Goal: Task Accomplishment & Management: Use online tool/utility

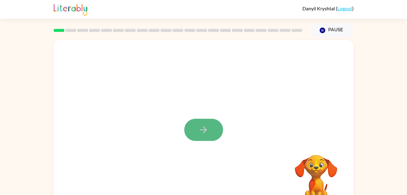
click at [213, 125] on button "button" at bounding box center [203, 130] width 39 height 22
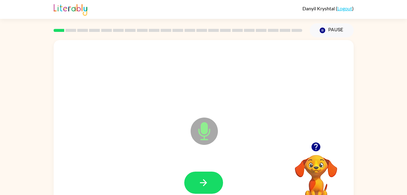
click at [207, 128] on icon "Microphone The Microphone is here when it is your turn to talk" at bounding box center [234, 138] width 91 height 45
drag, startPoint x: 204, startPoint y: 186, endPoint x: 194, endPoint y: 181, distance: 10.6
click at [194, 181] on button "button" at bounding box center [203, 182] width 39 height 22
click at [194, 181] on div at bounding box center [204, 183] width 288 height 50
click at [206, 130] on icon "Microphone The Microphone is here when it is your turn to talk" at bounding box center [234, 138] width 91 height 45
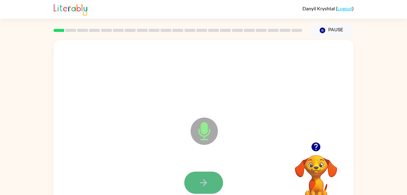
click at [207, 183] on icon "button" at bounding box center [203, 182] width 11 height 11
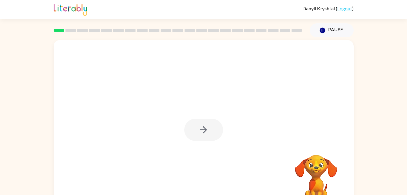
click at [190, 91] on div at bounding box center [204, 126] width 300 height 173
click at [203, 120] on button "button" at bounding box center [203, 130] width 39 height 22
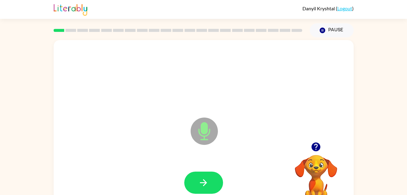
click at [201, 129] on icon "Microphone The Microphone is here when it is your turn to talk" at bounding box center [234, 138] width 91 height 45
click at [216, 182] on button "button" at bounding box center [203, 182] width 39 height 22
click at [207, 136] on icon "Microphone The Microphone is here when it is your turn to talk" at bounding box center [234, 138] width 91 height 45
click at [207, 186] on icon "button" at bounding box center [203, 182] width 11 height 11
click at [205, 127] on icon "Microphone The Microphone is here when it is your turn to talk" at bounding box center [234, 138] width 91 height 45
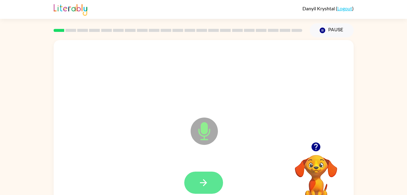
click at [205, 188] on button "button" at bounding box center [203, 182] width 39 height 22
click at [210, 129] on icon at bounding box center [204, 130] width 27 height 27
click at [198, 189] on button "button" at bounding box center [203, 182] width 39 height 22
click at [209, 125] on icon at bounding box center [204, 130] width 27 height 27
click at [200, 129] on icon at bounding box center [204, 130] width 27 height 27
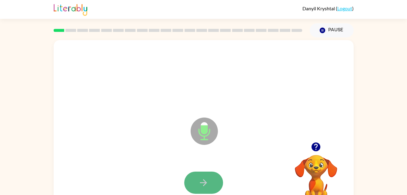
click at [206, 180] on icon "button" at bounding box center [203, 182] width 11 height 11
click at [204, 126] on icon "Microphone The Microphone is here when it is your turn to talk" at bounding box center [234, 138] width 91 height 45
click at [208, 179] on icon "button" at bounding box center [203, 182] width 11 height 11
click at [206, 126] on icon "Microphone The Microphone is here when it is your turn to talk" at bounding box center [234, 138] width 91 height 45
click at [208, 182] on icon "button" at bounding box center [203, 182] width 11 height 11
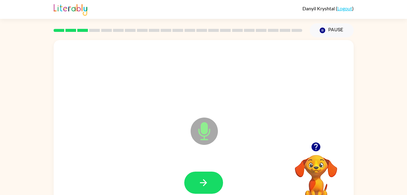
click at [204, 131] on icon "Microphone The Microphone is here when it is your turn to talk" at bounding box center [234, 138] width 91 height 45
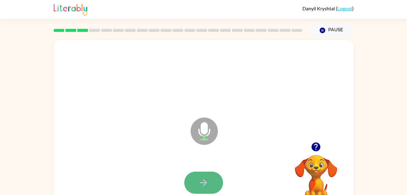
click at [206, 183] on icon "button" at bounding box center [203, 182] width 7 height 7
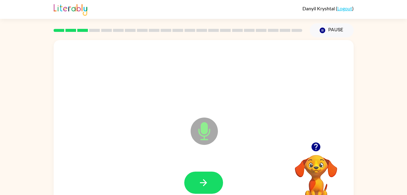
click at [203, 135] on icon at bounding box center [204, 130] width 27 height 27
click at [204, 129] on icon "Microphone The Microphone is here when it is your turn to talk" at bounding box center [234, 138] width 91 height 45
click at [205, 178] on icon "button" at bounding box center [203, 182] width 11 height 11
click at [204, 122] on icon at bounding box center [204, 130] width 27 height 27
click at [206, 132] on icon "Microphone The Microphone is here when it is your turn to talk" at bounding box center [234, 138] width 91 height 45
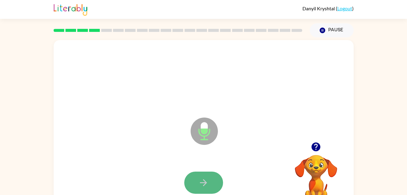
click at [203, 187] on icon "button" at bounding box center [203, 182] width 11 height 11
click at [206, 129] on icon "Microphone The Microphone is here when it is your turn to talk" at bounding box center [234, 138] width 91 height 45
click at [205, 186] on icon "button" at bounding box center [203, 182] width 11 height 11
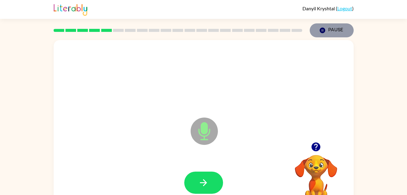
click at [323, 28] on icon "button" at bounding box center [322, 30] width 5 height 5
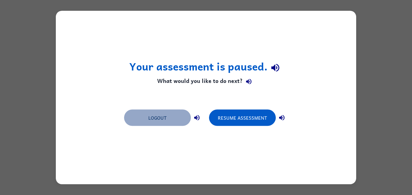
click at [156, 118] on button "Logout" at bounding box center [157, 117] width 67 height 16
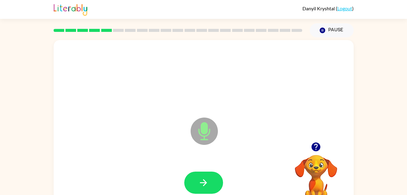
click at [207, 123] on icon at bounding box center [204, 130] width 27 height 27
click at [200, 179] on icon "button" at bounding box center [203, 182] width 11 height 11
click at [204, 132] on icon "Microphone The Microphone is here when it is your turn to talk" at bounding box center [234, 138] width 91 height 45
click at [213, 184] on button "button" at bounding box center [203, 182] width 39 height 22
click at [208, 127] on icon at bounding box center [204, 130] width 27 height 27
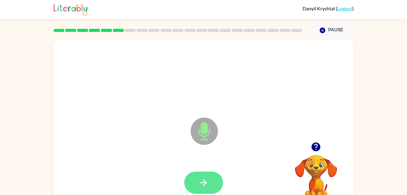
click at [210, 186] on button "button" at bounding box center [203, 182] width 39 height 22
click at [201, 129] on icon "Microphone The Microphone is here when it is your turn to talk" at bounding box center [234, 138] width 91 height 45
click at [201, 177] on icon "button" at bounding box center [203, 182] width 11 height 11
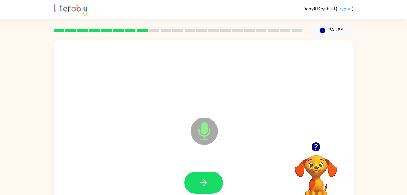
click at [205, 132] on icon "Microphone The Microphone is here when it is your turn to talk" at bounding box center [234, 138] width 91 height 45
click at [207, 180] on icon "button" at bounding box center [203, 182] width 11 height 11
click at [207, 127] on icon "Microphone The Microphone is here when it is your turn to talk" at bounding box center [234, 138] width 91 height 45
click at [210, 179] on button "button" at bounding box center [203, 182] width 39 height 22
click at [165, 31] on rect at bounding box center [166, 30] width 11 height 3
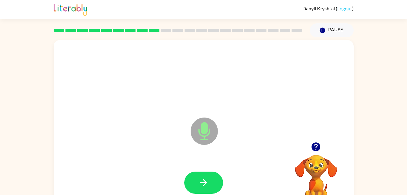
click at [206, 127] on icon "Microphone The Microphone is here when it is your turn to talk" at bounding box center [234, 138] width 91 height 45
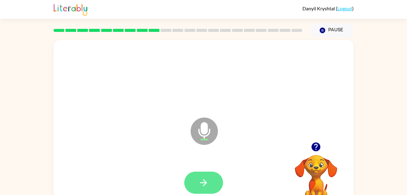
click at [205, 182] on icon "button" at bounding box center [203, 182] width 7 height 7
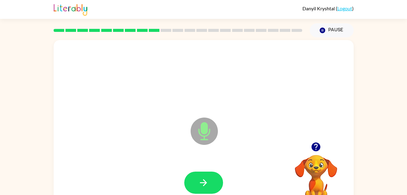
click at [209, 128] on icon at bounding box center [204, 130] width 27 height 27
click at [206, 178] on icon "button" at bounding box center [203, 182] width 11 height 11
click at [205, 132] on icon "Microphone The Microphone is here when it is your turn to talk" at bounding box center [234, 138] width 91 height 45
click at [211, 182] on button "button" at bounding box center [203, 182] width 39 height 22
click at [205, 134] on icon at bounding box center [204, 130] width 27 height 27
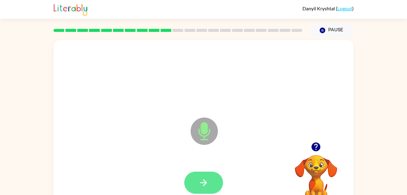
click at [209, 183] on button "button" at bounding box center [203, 182] width 39 height 22
click at [200, 124] on icon at bounding box center [204, 130] width 27 height 27
click at [201, 179] on icon "button" at bounding box center [203, 182] width 11 height 11
click at [209, 127] on icon at bounding box center [204, 130] width 27 height 27
click at [206, 181] on icon "button" at bounding box center [203, 182] width 11 height 11
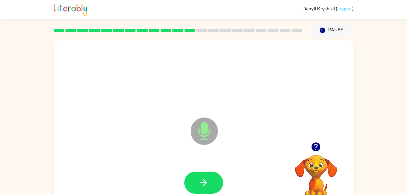
click at [207, 121] on icon at bounding box center [204, 130] width 27 height 27
click at [211, 178] on button "button" at bounding box center [203, 182] width 39 height 22
click at [204, 129] on icon "Microphone The Microphone is here when it is your turn to talk" at bounding box center [234, 138] width 91 height 45
click at [205, 173] on button "button" at bounding box center [203, 182] width 39 height 22
click at [209, 128] on icon at bounding box center [204, 130] width 27 height 27
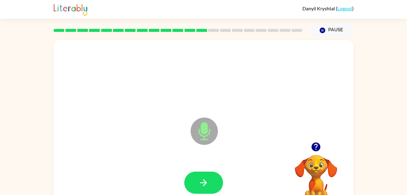
click at [202, 194] on div at bounding box center [204, 183] width 288 height 50
click at [205, 182] on icon "button" at bounding box center [203, 182] width 7 height 7
click at [201, 130] on icon "Microphone The Microphone is here when it is your turn to talk" at bounding box center [234, 138] width 91 height 45
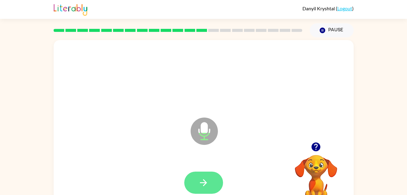
click at [210, 184] on button "button" at bounding box center [203, 182] width 39 height 22
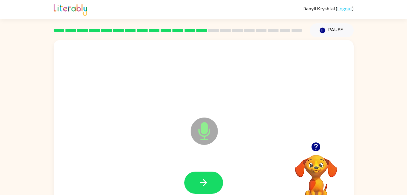
click at [201, 127] on icon "Microphone The Microphone is here when it is your turn to talk" at bounding box center [234, 138] width 91 height 45
click at [198, 187] on icon "button" at bounding box center [203, 182] width 11 height 11
click at [202, 130] on icon "Microphone The Microphone is here when it is your turn to talk" at bounding box center [234, 138] width 91 height 45
click at [208, 184] on icon "button" at bounding box center [203, 182] width 11 height 11
click at [204, 129] on icon "Microphone The Microphone is here when it is your turn to talk" at bounding box center [234, 138] width 91 height 45
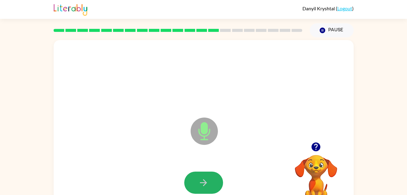
click at [208, 182] on icon "button" at bounding box center [203, 182] width 11 height 11
click at [205, 128] on icon "Microphone The Microphone is here when it is your turn to talk" at bounding box center [234, 138] width 91 height 45
drag, startPoint x: 207, startPoint y: 180, endPoint x: 209, endPoint y: 185, distance: 5.3
click at [209, 185] on button "button" at bounding box center [203, 182] width 39 height 22
click at [208, 134] on icon "Microphone The Microphone is here when it is your turn to talk" at bounding box center [234, 138] width 91 height 45
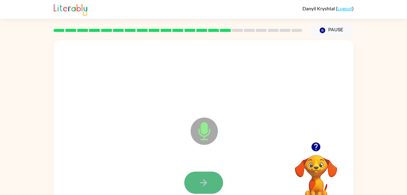
click at [206, 182] on icon "button" at bounding box center [203, 182] width 7 height 7
click at [204, 125] on icon "Microphone The Microphone is here when it is your turn to talk" at bounding box center [234, 138] width 91 height 45
drag, startPoint x: 201, startPoint y: 169, endPoint x: 202, endPoint y: 176, distance: 6.7
click at [202, 176] on div at bounding box center [204, 183] width 288 height 50
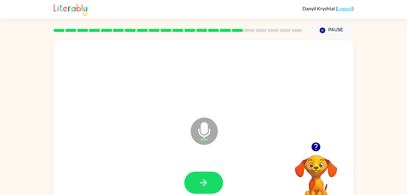
click at [202, 135] on icon "Microphone The Microphone is here when it is your turn to talk" at bounding box center [234, 138] width 91 height 45
click at [204, 180] on icon "button" at bounding box center [203, 182] width 11 height 11
click at [203, 132] on icon "Microphone The Microphone is here when it is your turn to talk" at bounding box center [234, 138] width 91 height 45
click at [208, 174] on button "button" at bounding box center [203, 182] width 39 height 22
click at [205, 134] on icon "Microphone The Microphone is here when it is your turn to talk" at bounding box center [234, 138] width 91 height 45
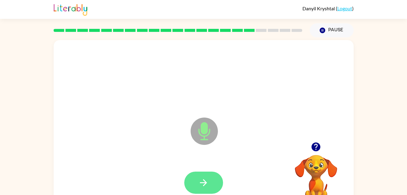
click at [203, 179] on icon "button" at bounding box center [203, 182] width 11 height 11
click at [202, 127] on icon "Microphone The Microphone is here when it is your turn to talk" at bounding box center [234, 138] width 91 height 45
click at [203, 179] on icon "button" at bounding box center [203, 182] width 11 height 11
click at [208, 120] on icon at bounding box center [204, 130] width 27 height 27
click at [203, 132] on icon "Microphone The Microphone is here when it is your turn to talk" at bounding box center [234, 138] width 91 height 45
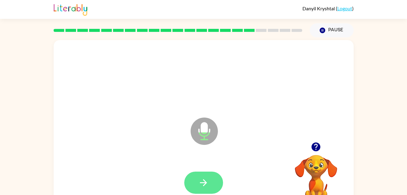
click at [213, 178] on button "button" at bounding box center [203, 182] width 39 height 22
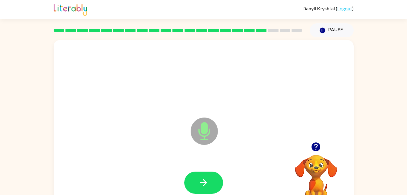
click at [199, 132] on icon "Microphone The Microphone is here when it is your turn to talk" at bounding box center [234, 138] width 91 height 45
click at [211, 182] on button "button" at bounding box center [203, 182] width 39 height 22
click at [213, 125] on icon at bounding box center [204, 130] width 27 height 27
click at [201, 183] on icon "button" at bounding box center [203, 182] width 11 height 11
click at [210, 125] on icon at bounding box center [204, 130] width 27 height 27
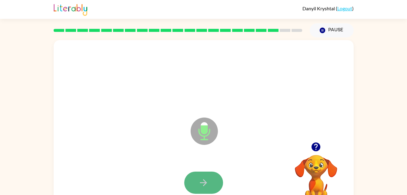
click at [205, 175] on button "button" at bounding box center [203, 182] width 39 height 22
drag, startPoint x: 206, startPoint y: 134, endPoint x: 207, endPoint y: 142, distance: 8.2
click at [207, 142] on icon at bounding box center [204, 130] width 27 height 27
click at [205, 138] on icon "Microphone The Microphone is here when it is your turn to talk" at bounding box center [234, 138] width 91 height 45
click at [210, 182] on button "button" at bounding box center [203, 182] width 39 height 22
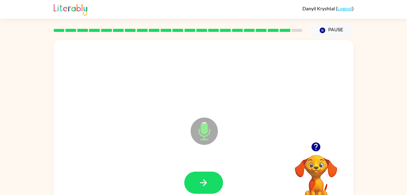
click at [202, 130] on icon "Microphone The Microphone is here when it is your turn to talk" at bounding box center [234, 138] width 91 height 45
click at [209, 177] on button "button" at bounding box center [203, 182] width 39 height 22
click at [204, 136] on icon "Microphone The Microphone is here when it is your turn to talk" at bounding box center [234, 138] width 91 height 45
drag, startPoint x: 204, startPoint y: 136, endPoint x: 216, endPoint y: 186, distance: 51.7
click at [216, 186] on button "button" at bounding box center [203, 182] width 39 height 22
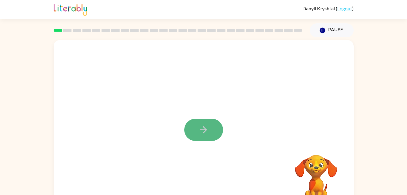
click at [204, 127] on icon "button" at bounding box center [203, 129] width 7 height 7
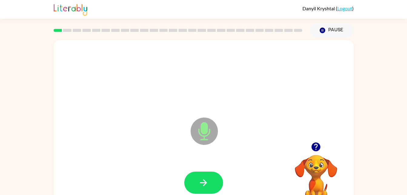
click at [204, 128] on icon "Microphone The Microphone is here when it is your turn to talk" at bounding box center [234, 138] width 91 height 45
click at [208, 181] on icon "button" at bounding box center [203, 182] width 11 height 11
click at [206, 128] on icon "Microphone The Microphone is here when it is your turn to talk" at bounding box center [234, 138] width 91 height 45
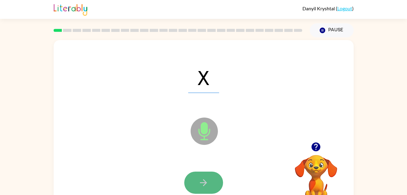
click at [195, 177] on button "button" at bounding box center [203, 182] width 39 height 22
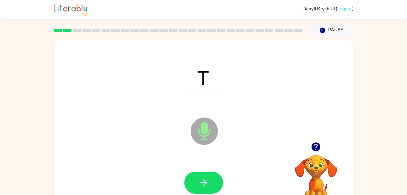
click at [203, 129] on icon "Microphone The Microphone is here when it is your turn to talk" at bounding box center [234, 138] width 91 height 45
click at [204, 186] on icon "button" at bounding box center [203, 182] width 11 height 11
click at [206, 128] on icon "Microphone The Microphone is here when it is your turn to talk" at bounding box center [234, 138] width 91 height 45
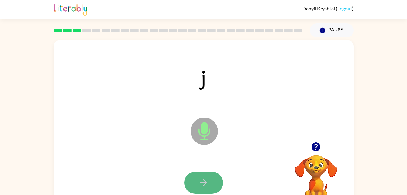
click at [204, 175] on button "button" at bounding box center [203, 182] width 39 height 22
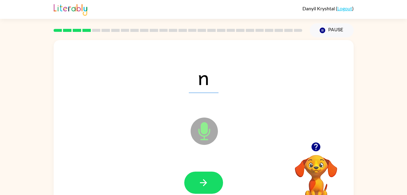
click at [205, 130] on icon "Microphone The Microphone is here when it is your turn to talk" at bounding box center [234, 138] width 91 height 45
click at [207, 181] on icon "button" at bounding box center [203, 182] width 11 height 11
click at [203, 129] on icon "Microphone The Microphone is here when it is your turn to talk" at bounding box center [234, 138] width 91 height 45
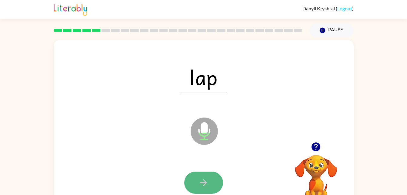
click at [210, 179] on button "button" at bounding box center [203, 182] width 39 height 22
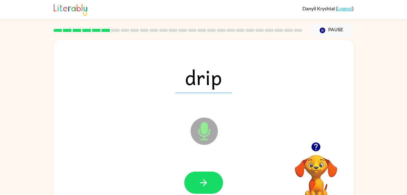
click at [201, 138] on icon at bounding box center [204, 130] width 27 height 27
click at [203, 175] on button "button" at bounding box center [203, 182] width 39 height 22
click at [200, 129] on icon at bounding box center [204, 130] width 27 height 27
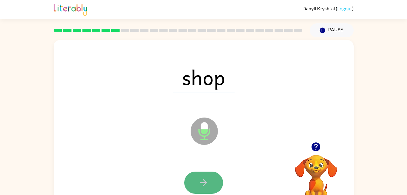
click at [207, 179] on icon "button" at bounding box center [203, 182] width 11 height 11
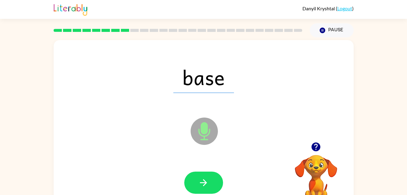
click at [208, 132] on icon at bounding box center [204, 130] width 27 height 27
click at [208, 180] on icon "button" at bounding box center [203, 182] width 11 height 11
click at [206, 129] on icon "Microphone The Microphone is here when it is your turn to talk" at bounding box center [234, 138] width 91 height 45
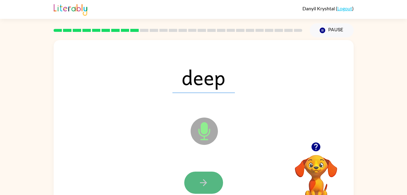
click at [204, 179] on icon "button" at bounding box center [203, 182] width 11 height 11
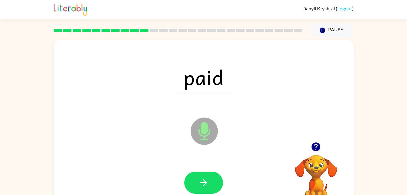
click at [208, 130] on icon "Microphone The Microphone is here when it is your turn to talk" at bounding box center [234, 138] width 91 height 45
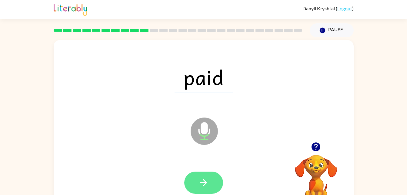
click at [209, 176] on button "button" at bounding box center [203, 182] width 39 height 22
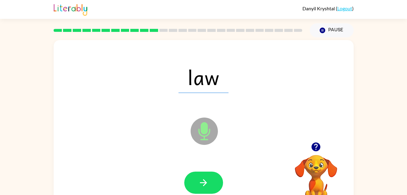
click at [202, 132] on icon "Microphone The Microphone is here when it is your turn to talk" at bounding box center [234, 138] width 91 height 45
click at [206, 179] on icon "button" at bounding box center [203, 182] width 11 height 11
click at [202, 131] on icon "Microphone The Microphone is here when it is your turn to talk" at bounding box center [234, 138] width 91 height 45
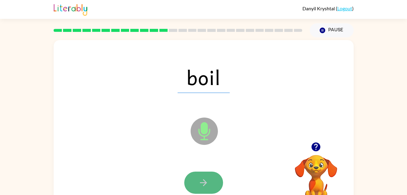
click at [210, 188] on button "button" at bounding box center [203, 182] width 39 height 22
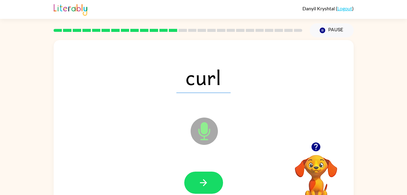
click at [198, 127] on icon at bounding box center [204, 130] width 27 height 27
click at [202, 180] on icon "button" at bounding box center [203, 182] width 11 height 11
click at [204, 123] on icon "Microphone The Microphone is here when it is your turn to talk" at bounding box center [234, 138] width 91 height 45
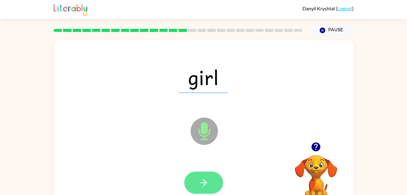
click at [206, 178] on icon "button" at bounding box center [203, 182] width 11 height 11
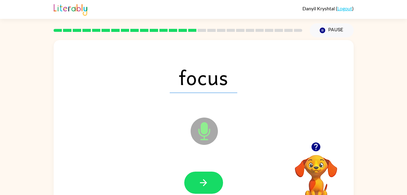
drag, startPoint x: 204, startPoint y: 129, endPoint x: 202, endPoint y: 126, distance: 4.1
click at [202, 126] on icon "Microphone The Microphone is here when it is your turn to talk" at bounding box center [234, 138] width 91 height 45
click at [206, 133] on icon "Microphone The Microphone is here when it is your turn to talk" at bounding box center [234, 138] width 91 height 45
click at [209, 191] on button "button" at bounding box center [203, 182] width 39 height 22
click at [203, 136] on icon "Microphone The Microphone is here when it is your turn to talk" at bounding box center [234, 138] width 91 height 45
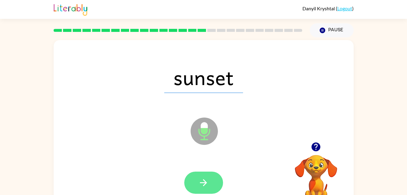
click at [211, 192] on button "button" at bounding box center [203, 182] width 39 height 22
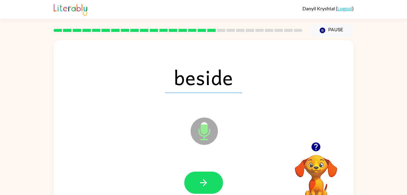
click at [203, 139] on icon "Microphone The Microphone is here when it is your turn to talk" at bounding box center [234, 138] width 91 height 45
click at [211, 189] on button "button" at bounding box center [203, 182] width 39 height 22
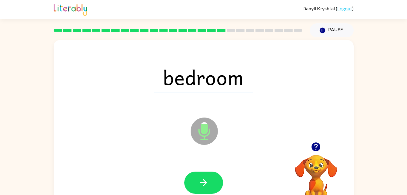
click at [200, 130] on icon at bounding box center [204, 130] width 27 height 27
click at [204, 179] on icon "button" at bounding box center [203, 182] width 11 height 11
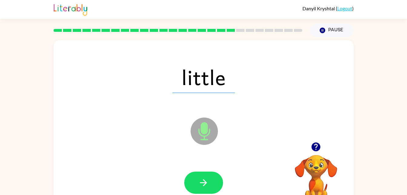
click at [206, 134] on icon at bounding box center [204, 130] width 27 height 27
click at [204, 135] on icon at bounding box center [204, 130] width 27 height 27
click at [208, 180] on icon "button" at bounding box center [203, 182] width 11 height 11
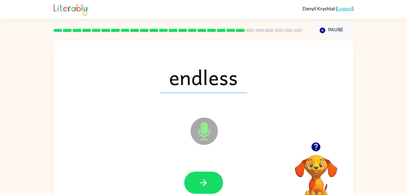
click at [202, 128] on icon "Microphone The Microphone is here when it is your turn to talk" at bounding box center [234, 138] width 91 height 45
click at [206, 181] on icon "button" at bounding box center [203, 182] width 11 height 11
click at [207, 130] on icon "Microphone The Microphone is here when it is your turn to talk" at bounding box center [234, 138] width 91 height 45
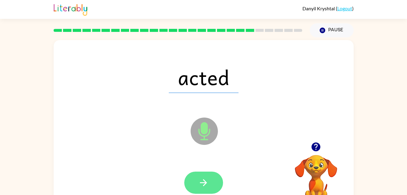
click at [218, 184] on button "button" at bounding box center [203, 182] width 39 height 22
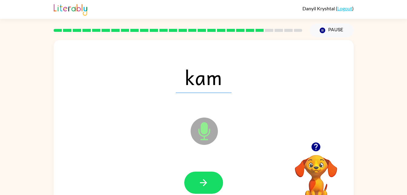
click at [204, 128] on icon "Microphone The Microphone is here when it is your turn to talk" at bounding box center [234, 138] width 91 height 45
click at [209, 175] on button "button" at bounding box center [203, 182] width 39 height 22
click at [208, 135] on icon at bounding box center [204, 130] width 27 height 27
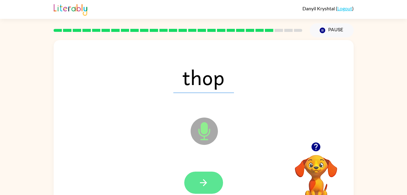
click at [212, 176] on button "button" at bounding box center [203, 182] width 39 height 22
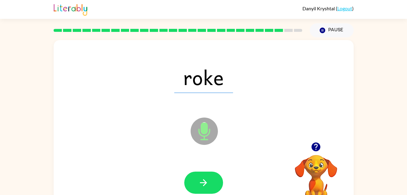
click at [206, 136] on icon "Microphone The Microphone is here when it is your turn to talk" at bounding box center [234, 138] width 91 height 45
click at [206, 186] on icon "button" at bounding box center [203, 182] width 11 height 11
click at [204, 133] on icon "Microphone The Microphone is here when it is your turn to talk" at bounding box center [234, 138] width 91 height 45
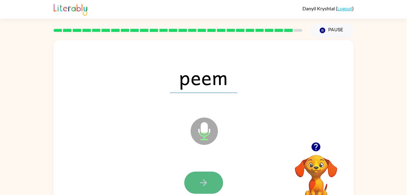
click at [204, 184] on icon "button" at bounding box center [203, 182] width 11 height 11
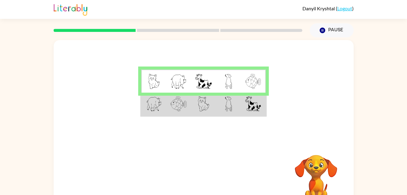
click at [239, 100] on td at bounding box center [228, 103] width 25 height 23
click at [160, 107] on img at bounding box center [154, 103] width 16 height 15
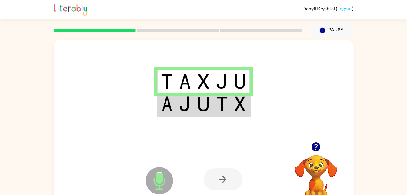
click at [161, 177] on icon "Microphone The Microphone is here when it is your turn to talk" at bounding box center [189, 187] width 91 height 45
click at [171, 109] on img at bounding box center [167, 103] width 11 height 15
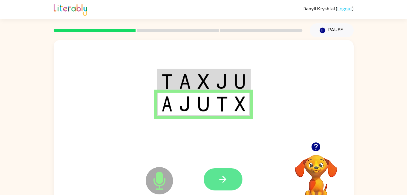
click at [236, 169] on button "button" at bounding box center [223, 179] width 39 height 22
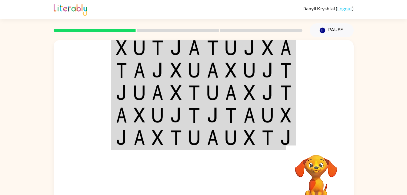
click at [197, 81] on td at bounding box center [194, 70] width 18 height 22
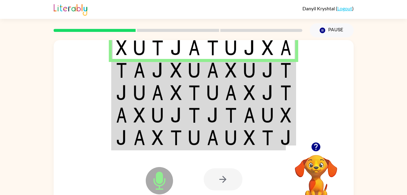
click at [153, 180] on icon at bounding box center [159, 180] width 27 height 27
click at [172, 69] on img at bounding box center [176, 69] width 12 height 15
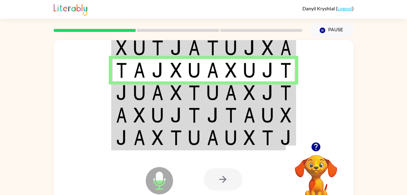
click at [188, 94] on td at bounding box center [194, 92] width 18 height 22
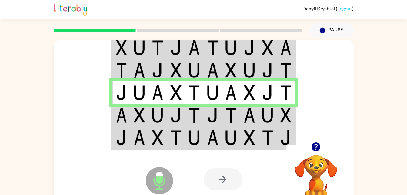
click at [145, 115] on img at bounding box center [140, 114] width 12 height 15
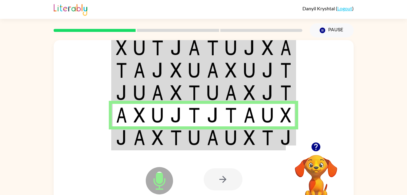
click at [187, 143] on td at bounding box center [194, 137] width 18 height 23
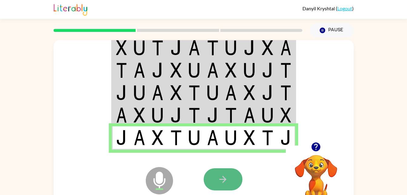
click at [227, 180] on icon "button" at bounding box center [223, 179] width 11 height 11
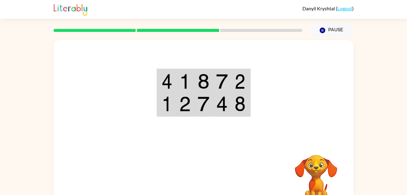
click at [170, 90] on td at bounding box center [166, 80] width 18 height 23
click at [183, 80] on img at bounding box center [185, 81] width 12 height 15
click at [177, 83] on td at bounding box center [185, 80] width 18 height 23
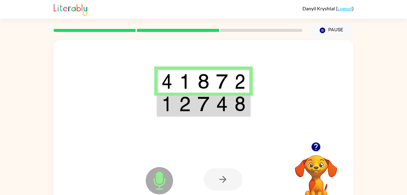
click at [160, 186] on icon "Microphone The Microphone is here when it is your turn to talk" at bounding box center [189, 187] width 91 height 45
click at [196, 104] on td at bounding box center [203, 103] width 18 height 23
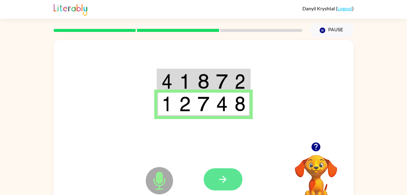
click at [229, 169] on button "button" at bounding box center [223, 179] width 39 height 22
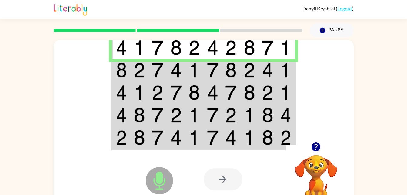
click at [161, 176] on icon "Microphone The Microphone is here when it is your turn to talk" at bounding box center [189, 187] width 91 height 45
click at [183, 70] on td at bounding box center [176, 70] width 18 height 22
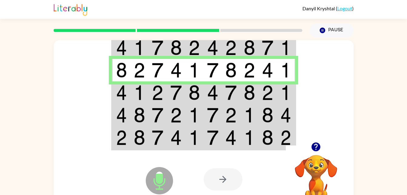
click at [200, 97] on img at bounding box center [195, 92] width 12 height 15
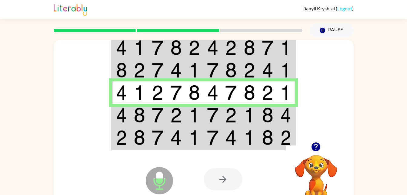
click at [204, 112] on td at bounding box center [213, 115] width 18 height 22
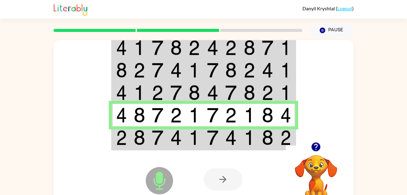
click at [213, 136] on img at bounding box center [213, 137] width 12 height 15
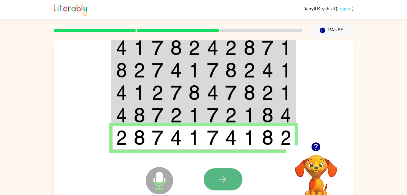
click at [226, 186] on button "button" at bounding box center [223, 179] width 39 height 22
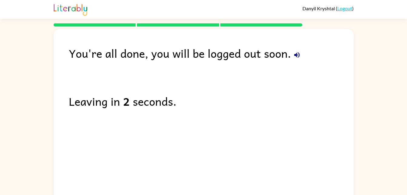
click at [298, 56] on icon "button" at bounding box center [296, 54] width 5 height 5
